Goal: Task Accomplishment & Management: Manage account settings

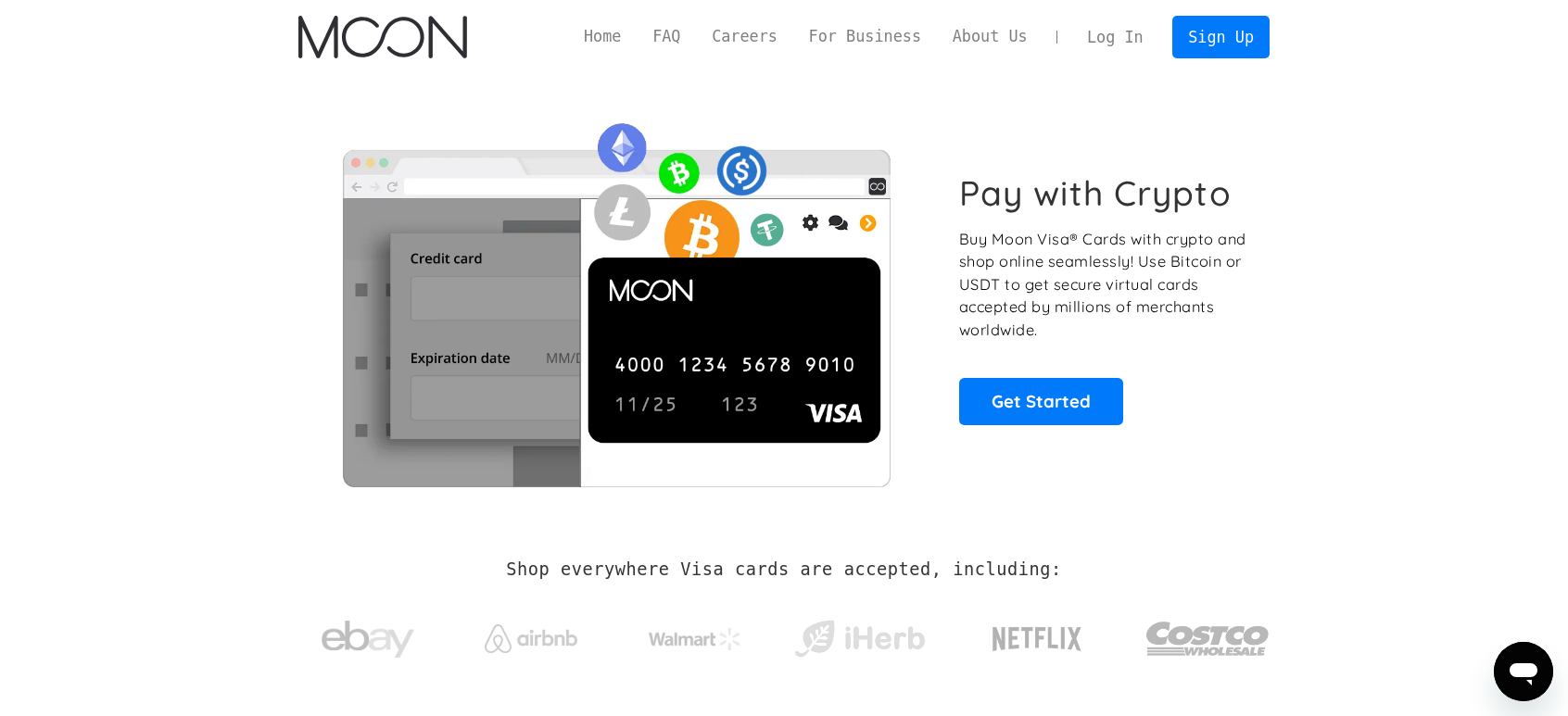
click at [1142, 49] on link "Log In" at bounding box center [1115, 37] width 87 height 41
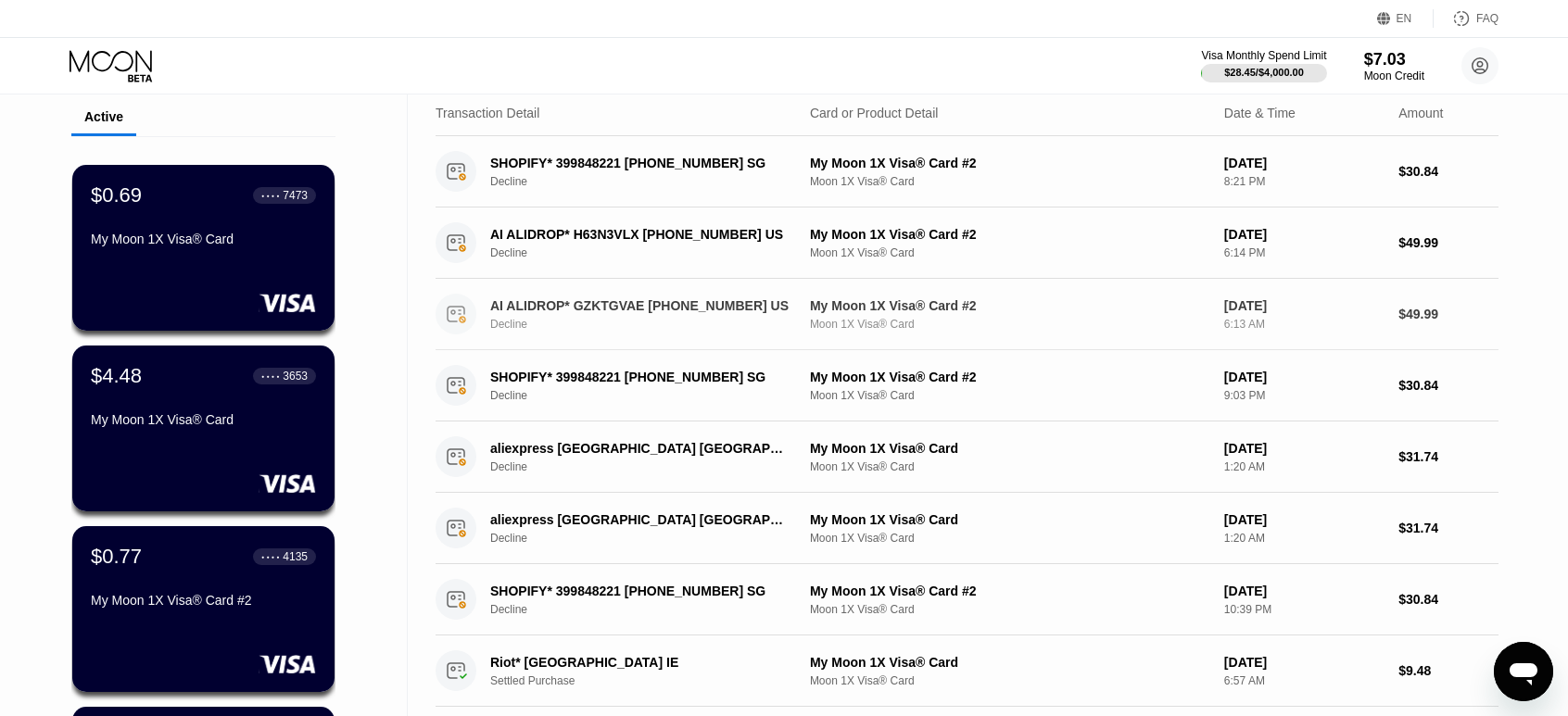
scroll to position [185, 0]
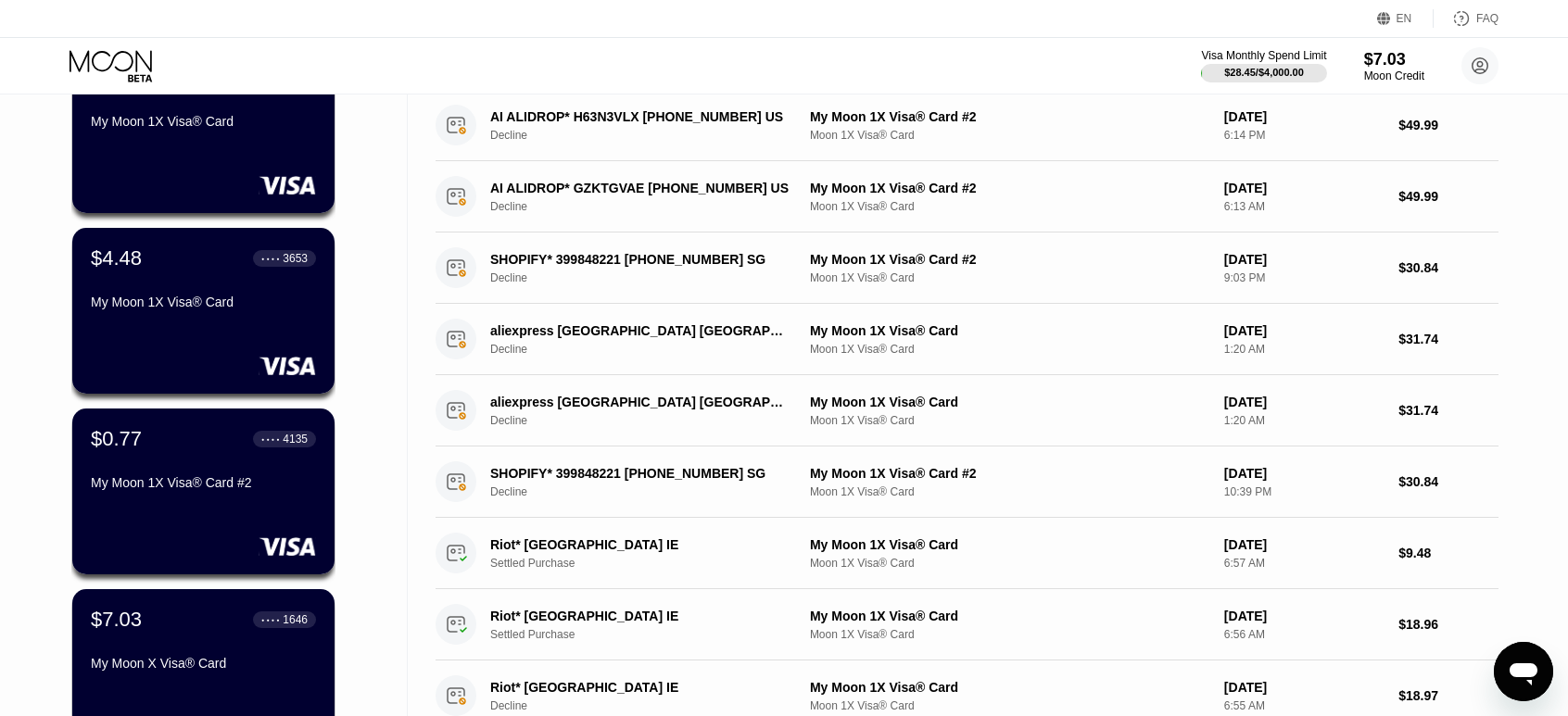
click at [359, 194] on div "Cards New Card Active $0.69 ● ● ● ● 7473 My Moon 1X Visa® Card $4.48 ● ● ● ● 36…" at bounding box center [203, 451] width 408 height 1085
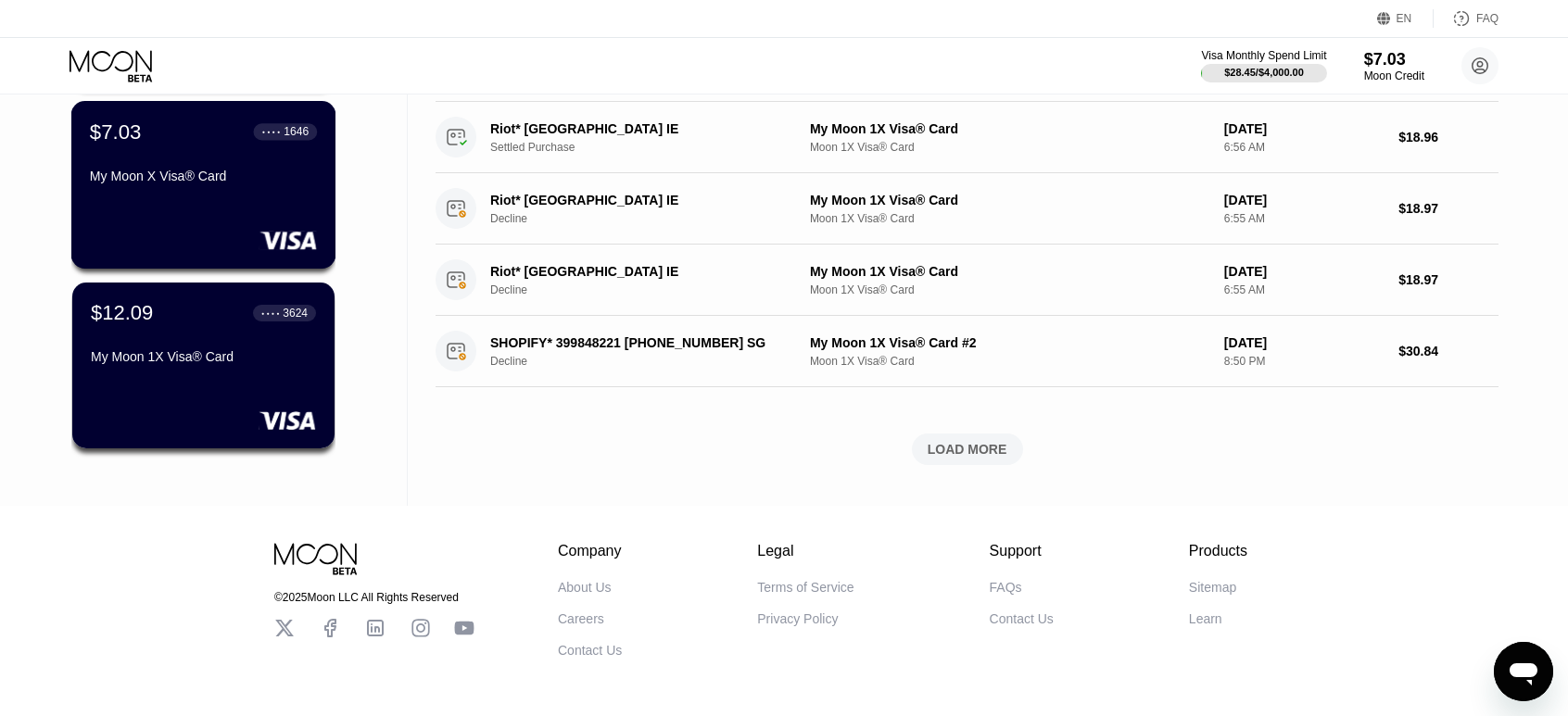
scroll to position [742, 0]
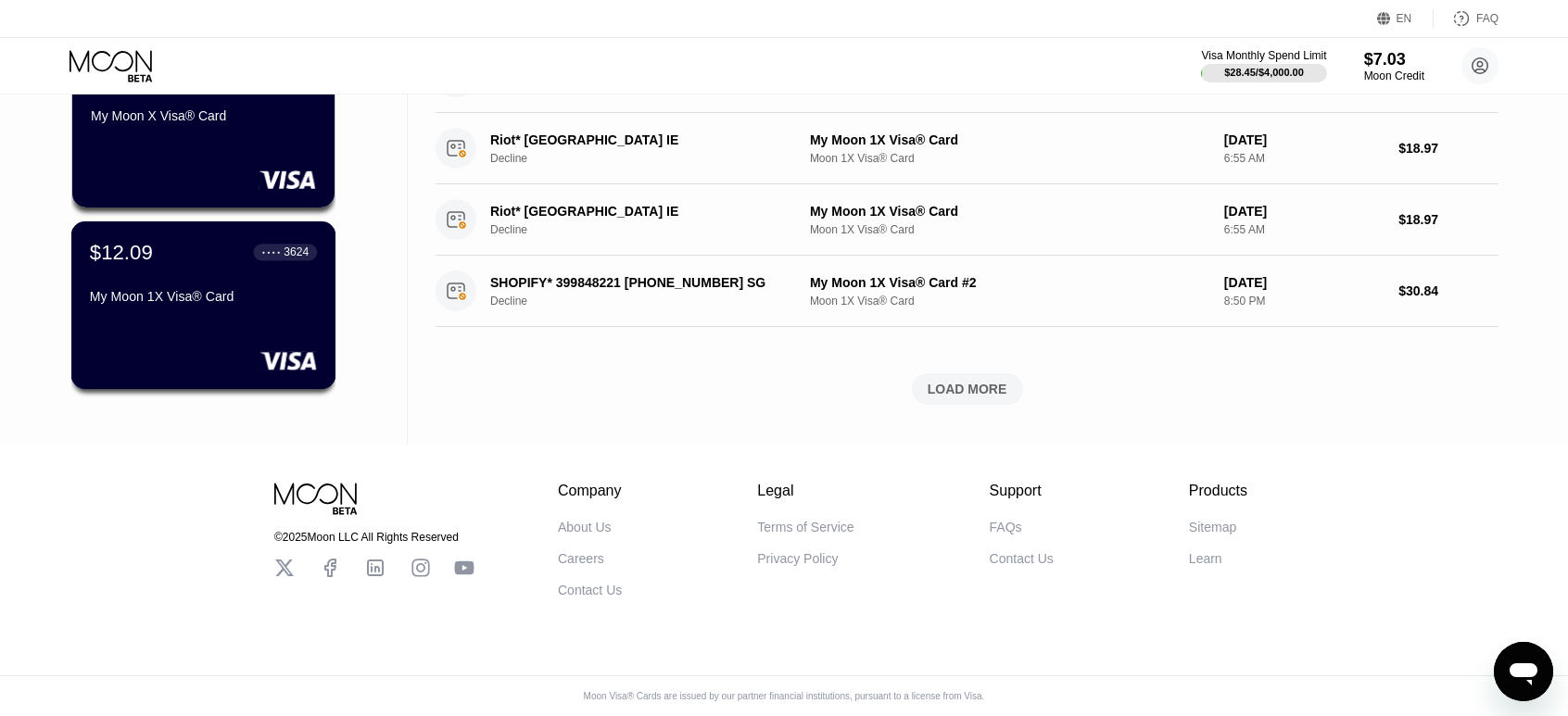
click at [171, 274] on div "$12.09 ● ● ● ● 3624 My Moon 1X Visa® Card" at bounding box center [203, 275] width 227 height 71
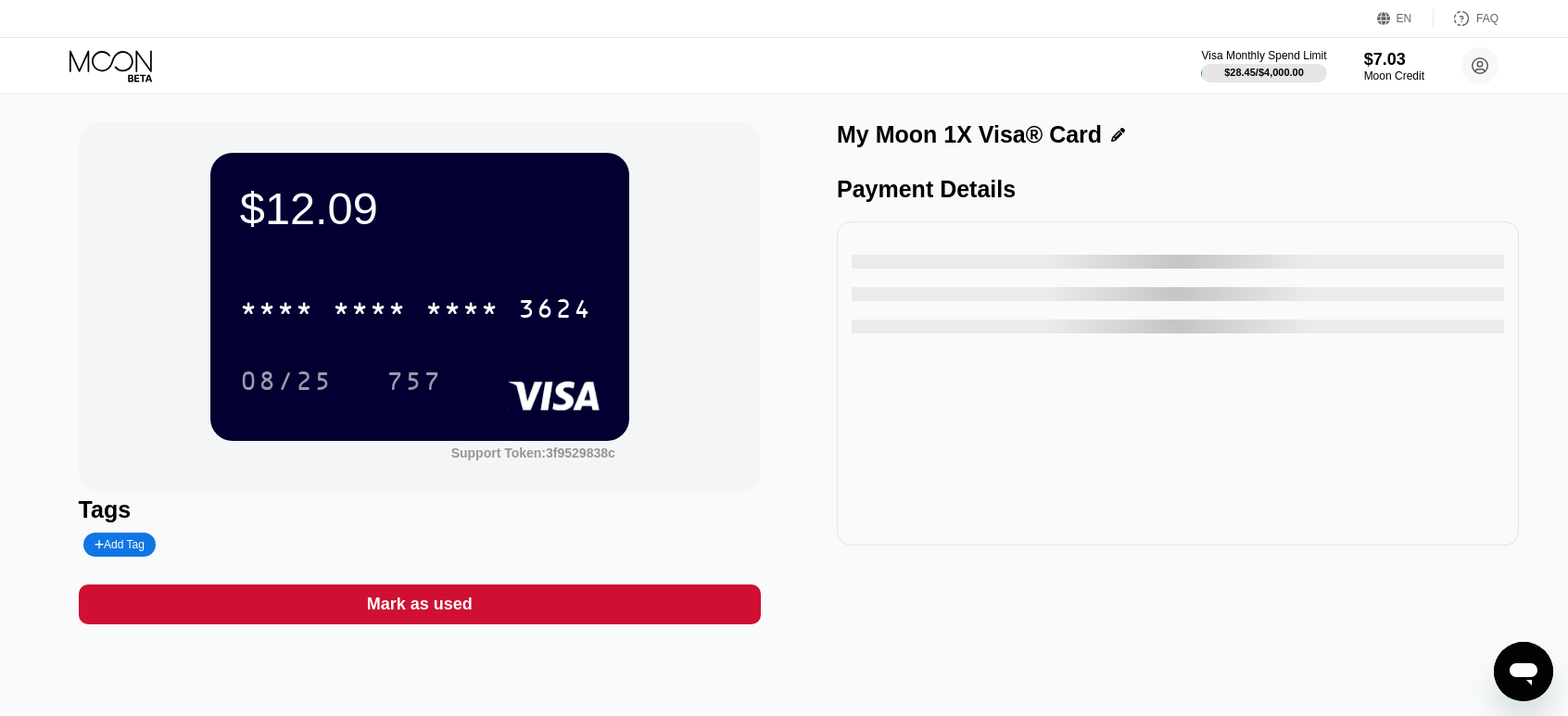
click at [407, 302] on div "* * * *" at bounding box center [370, 311] width 74 height 29
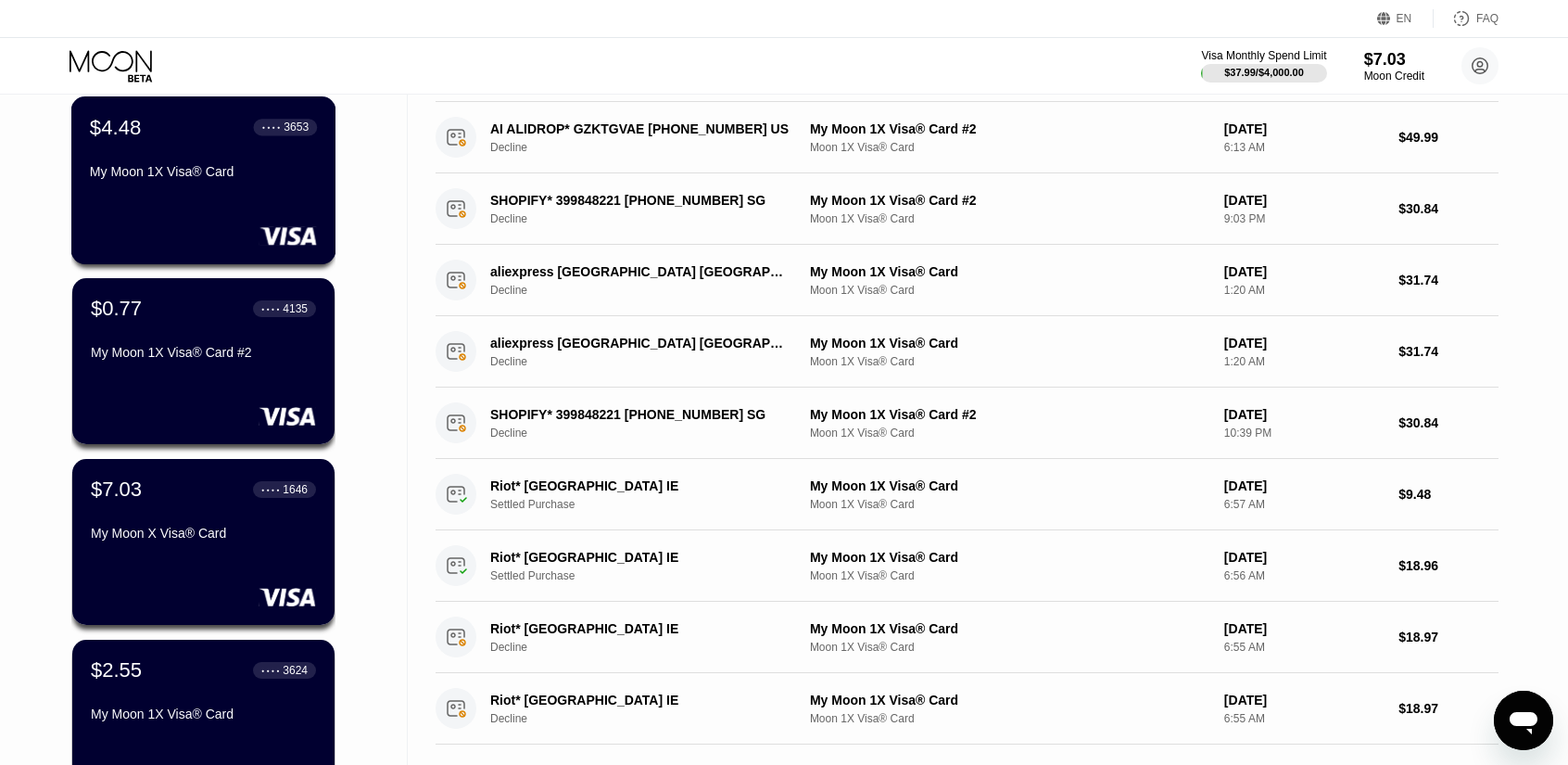
scroll to position [557, 0]
